Goal: Check status: Check status

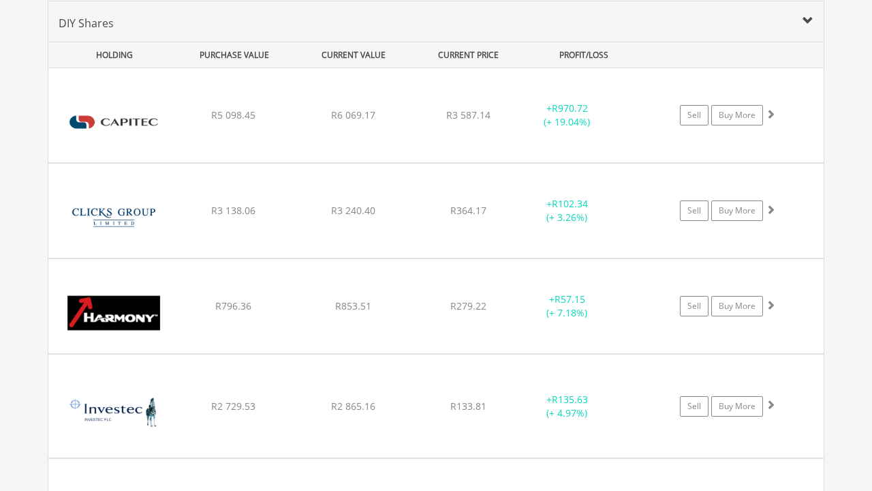
scroll to position [131, 259]
click at [436, 103] on div "﻿ Capitec Bank Holdings Limited R5 098.45 R6 069.17 R3 587.14 + R970.72 (+ 19.0…" at bounding box center [435, 115] width 775 height 94
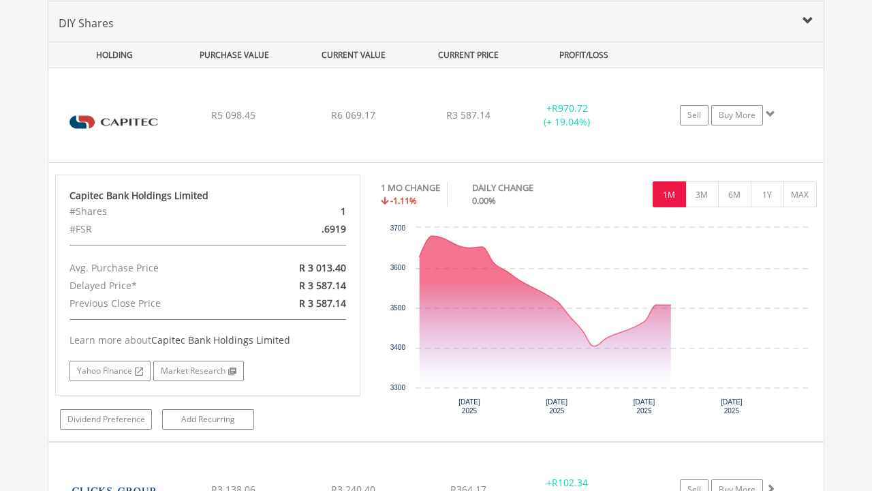
click at [436, 482] on div "R364.17" at bounding box center [468, 489] width 108 height 14
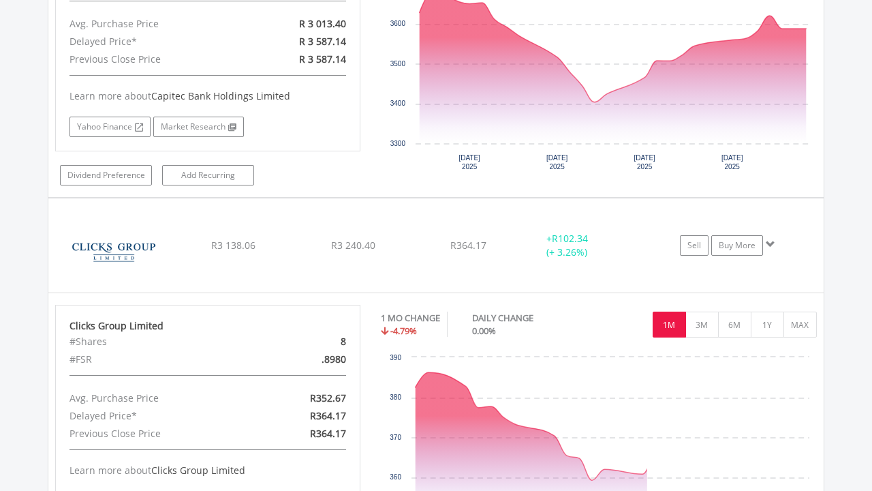
scroll to position [1573, 0]
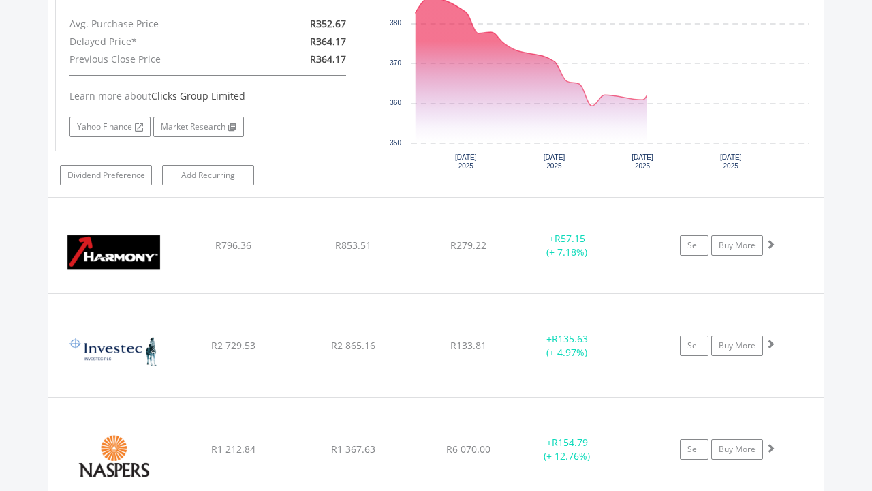
click at [436, 245] on div "R279.22" at bounding box center [468, 245] width 108 height 14
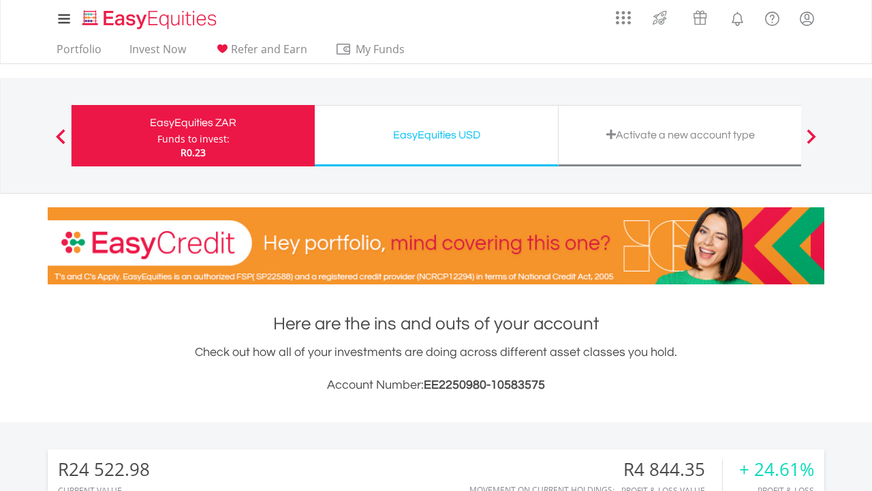
scroll to position [131, 259]
click at [437, 136] on div "EasyEquities USD" at bounding box center [436, 134] width 227 height 19
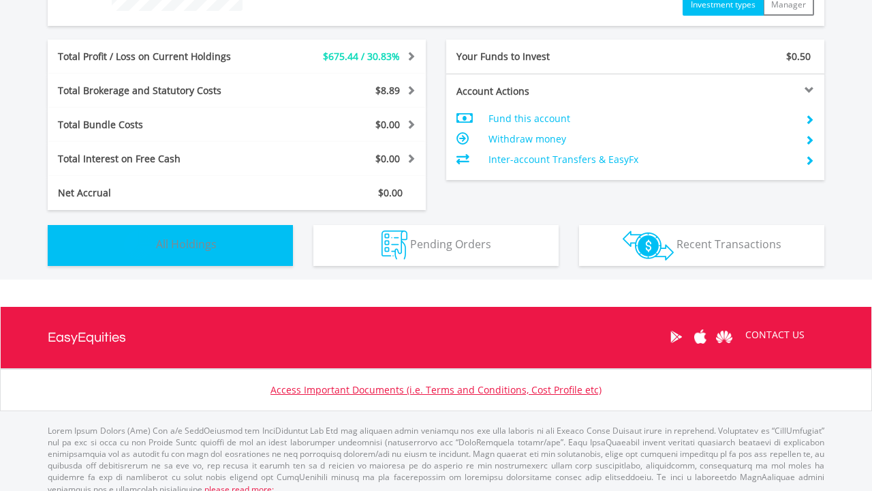
click at [170, 245] on span "All Holdings" at bounding box center [186, 243] width 61 height 15
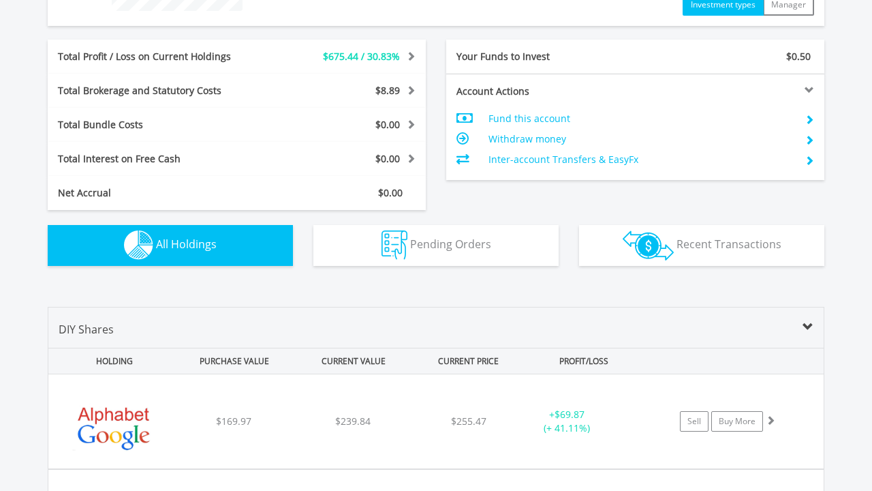
scroll to position [955, 0]
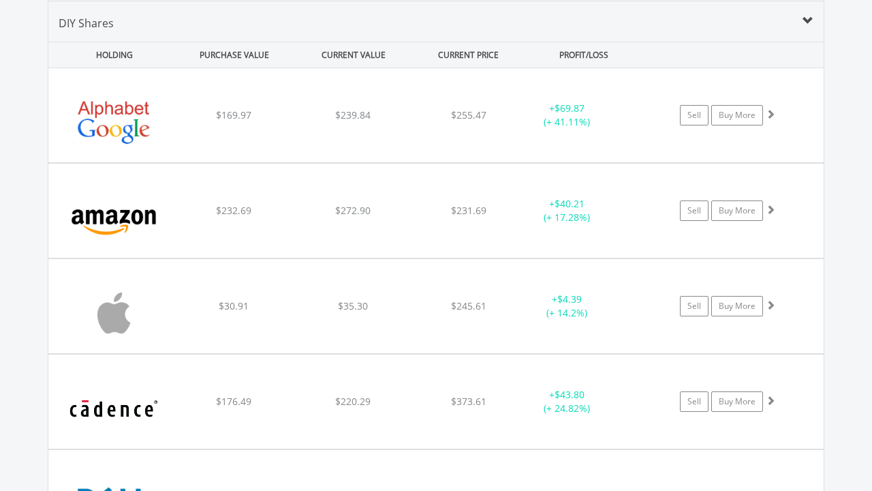
click at [436, 115] on div "$255.47" at bounding box center [468, 115] width 108 height 14
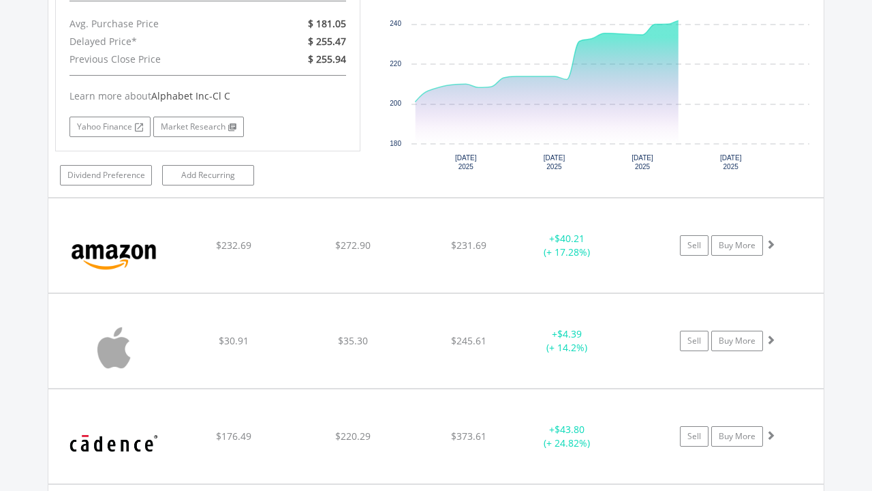
click at [436, 245] on div "$231.69" at bounding box center [468, 245] width 108 height 14
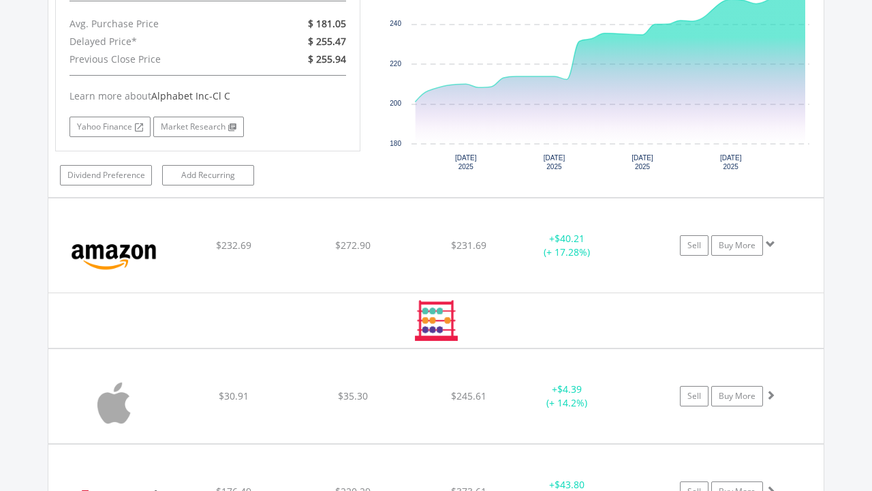
scroll to position [1199, 0]
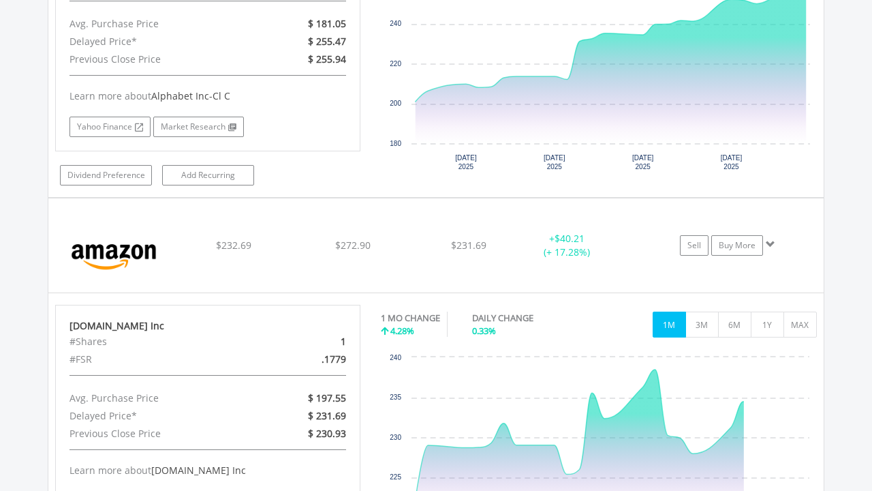
scroll to position [1573, 0]
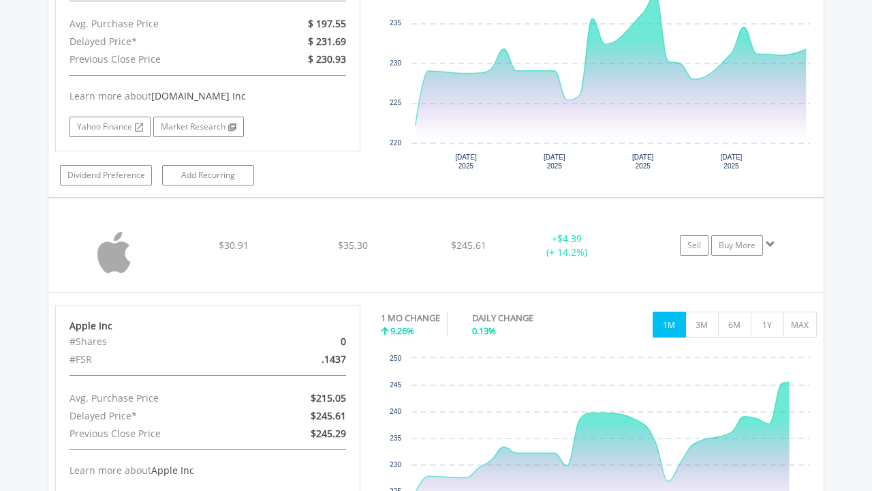
scroll to position [1948, 0]
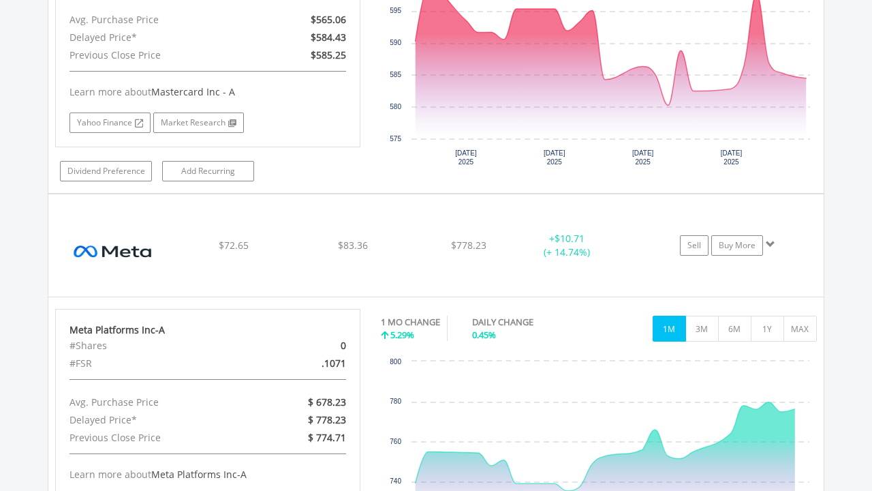
scroll to position [3461, 0]
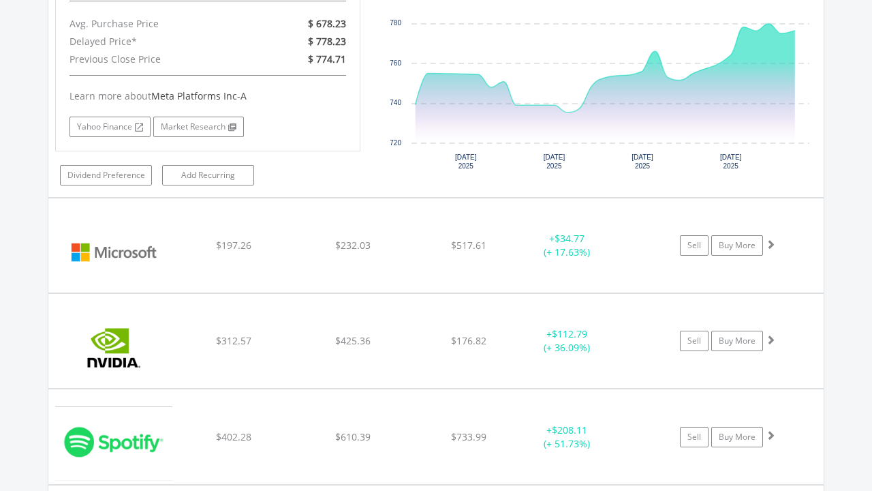
click at [436, 245] on div "$517.61" at bounding box center [468, 245] width 108 height 14
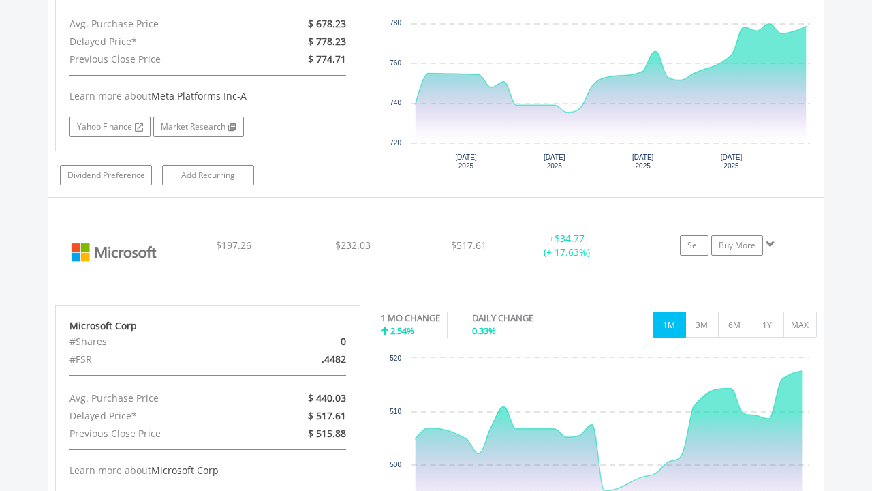
scroll to position [3835, 0]
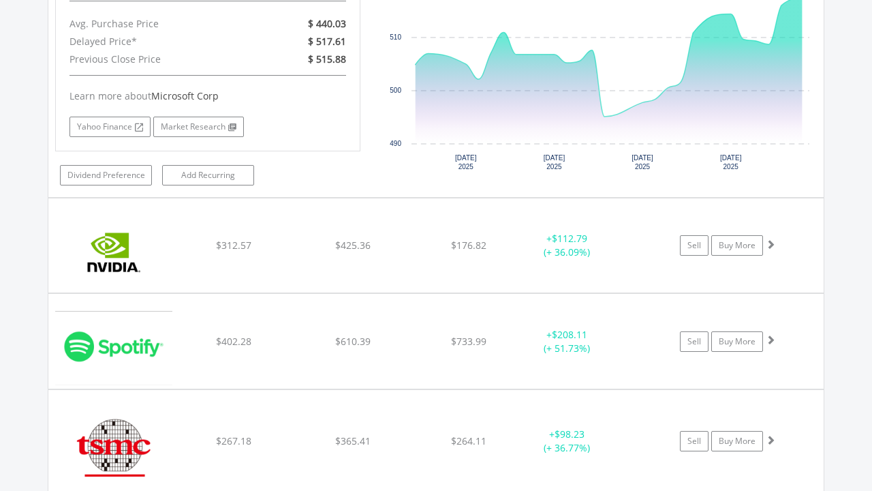
click at [436, 245] on div "$176.82" at bounding box center [468, 245] width 108 height 14
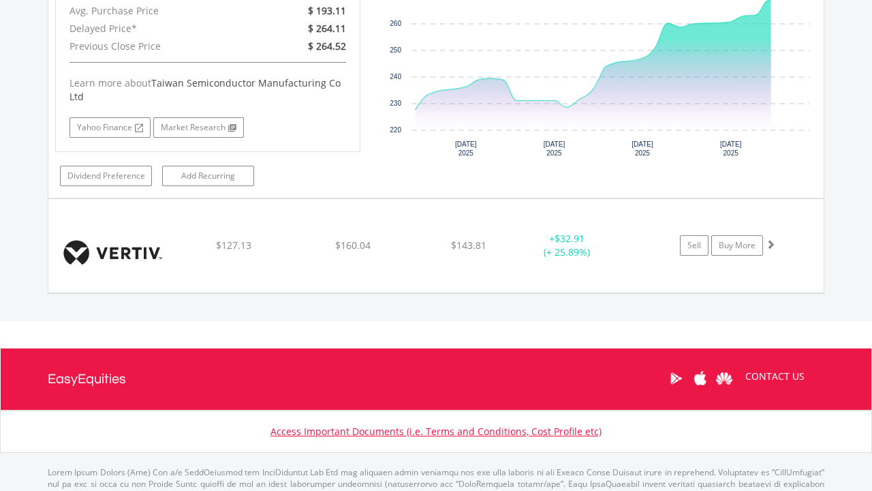
click at [436, 245] on div "$143.81" at bounding box center [468, 245] width 108 height 14
